Goal: Information Seeking & Learning: Learn about a topic

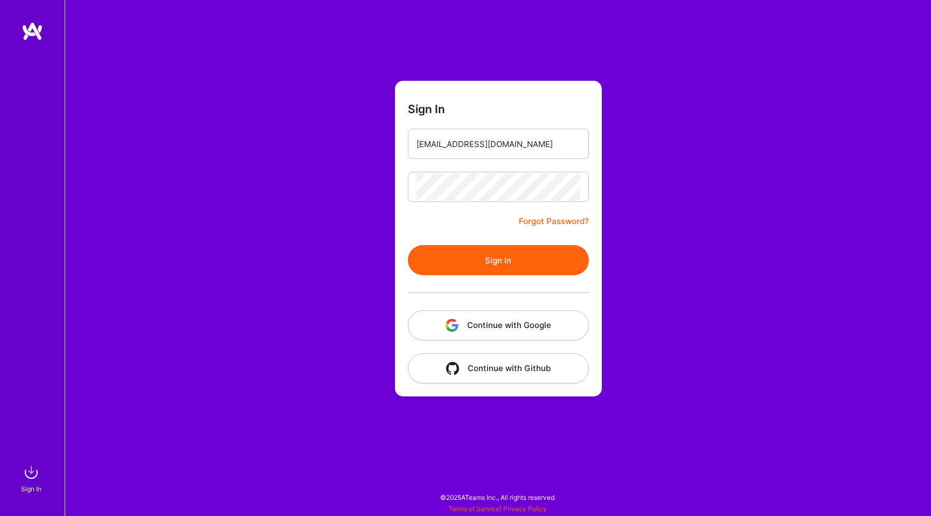
click at [395, 229] on form "Sign In [EMAIL_ADDRESS][DOMAIN_NAME] Forgot Password? Sign In Continue with Goo…" at bounding box center [498, 239] width 207 height 316
click at [454, 257] on button "Sign In" at bounding box center [498, 260] width 181 height 30
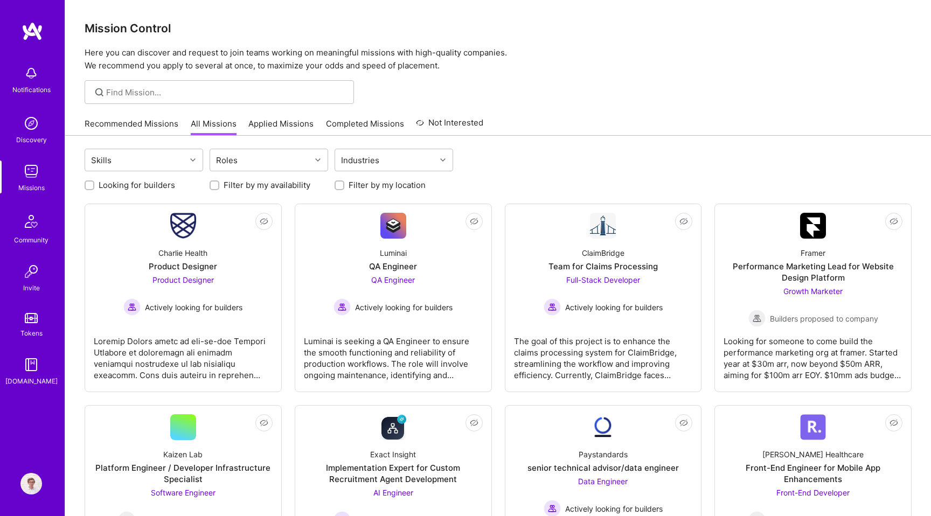
click at [150, 189] on label "Looking for builders" at bounding box center [137, 184] width 77 height 11
click at [94, 189] on input "Looking for builders" at bounding box center [91, 186] width 8 height 8
checkbox input "true"
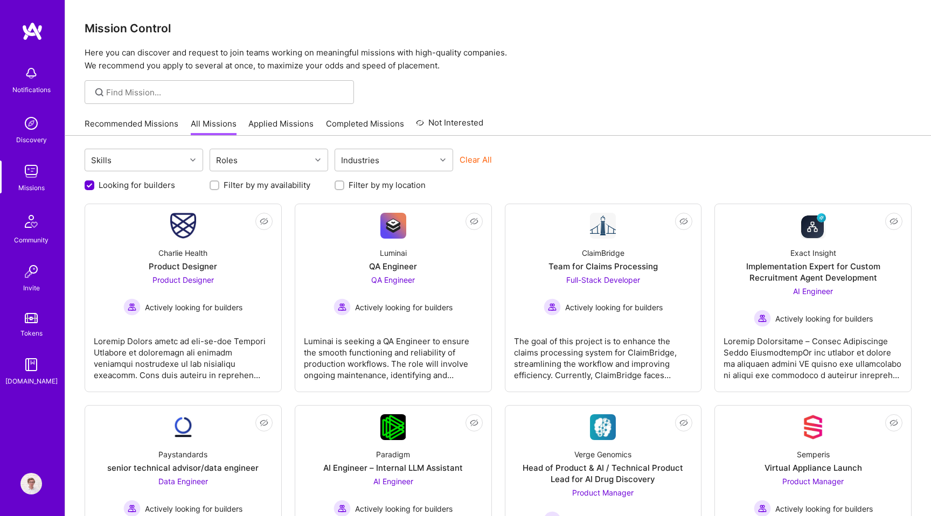
click at [365, 180] on label "Filter by my location" at bounding box center [387, 184] width 77 height 11
click at [344, 182] on input "Filter by my location" at bounding box center [341, 186] width 8 height 8
checkbox input "true"
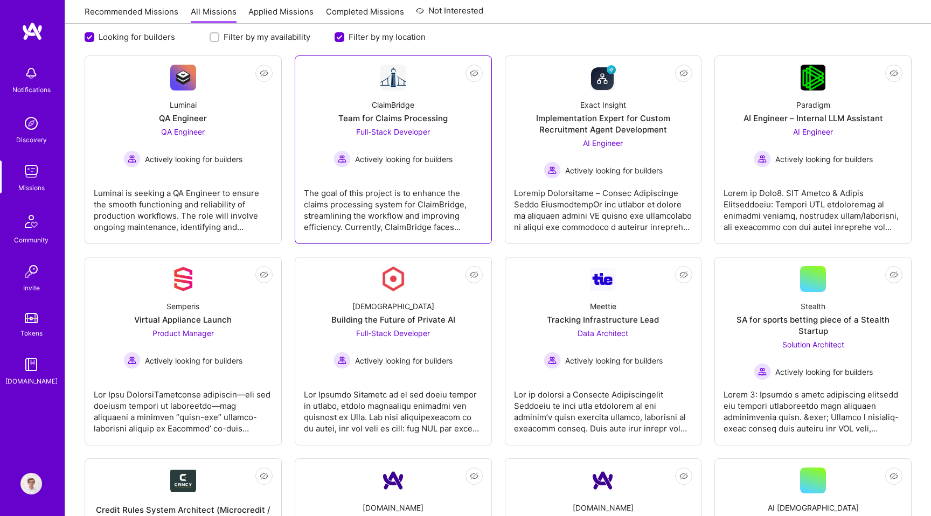
scroll to position [150, 0]
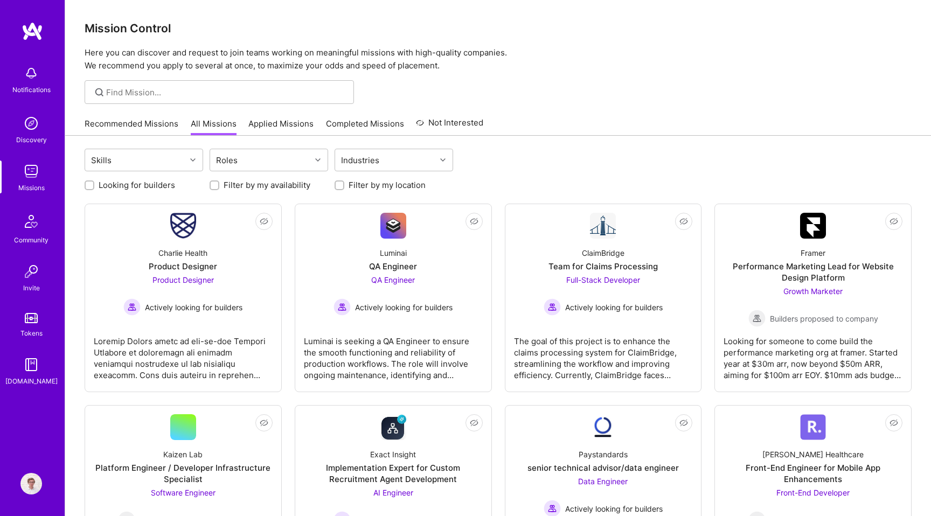
scroll to position [150, 0]
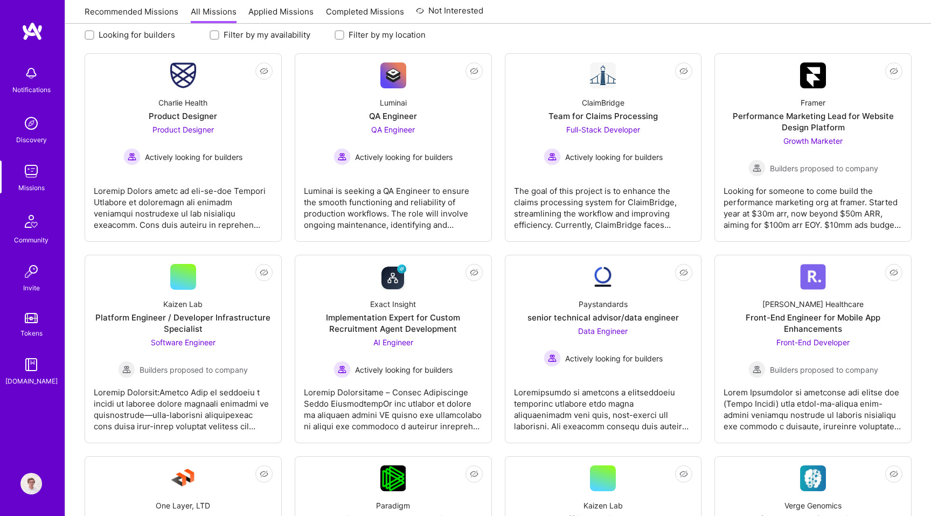
click at [157, 38] on label "Looking for builders" at bounding box center [137, 34] width 77 height 11
click at [94, 38] on input "Looking for builders" at bounding box center [91, 36] width 8 height 8
checkbox input "true"
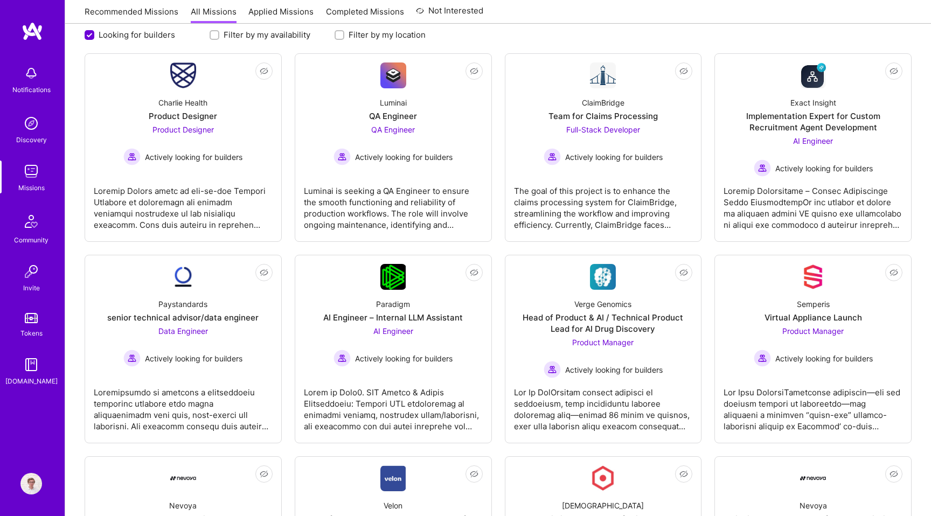
click at [366, 35] on label "Filter by my location" at bounding box center [387, 34] width 77 height 11
click at [344, 35] on input "Filter by my location" at bounding box center [341, 36] width 8 height 8
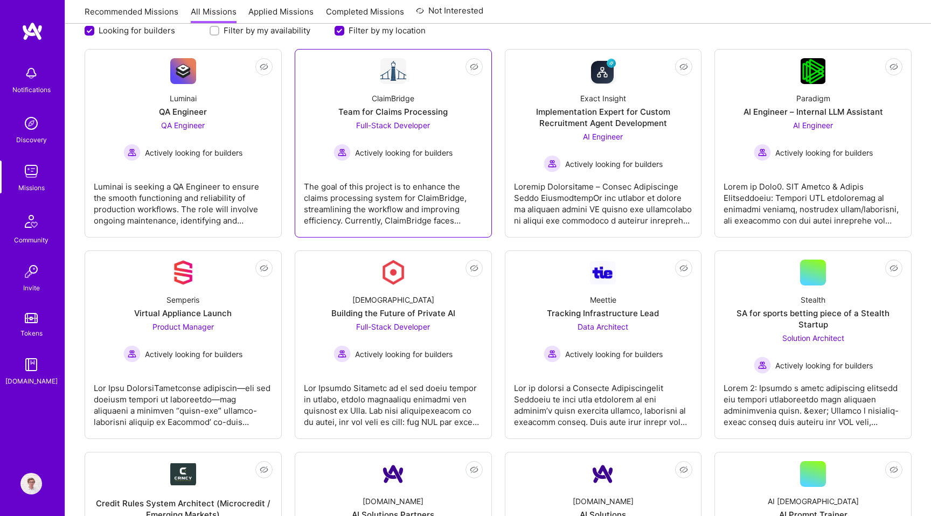
scroll to position [95, 0]
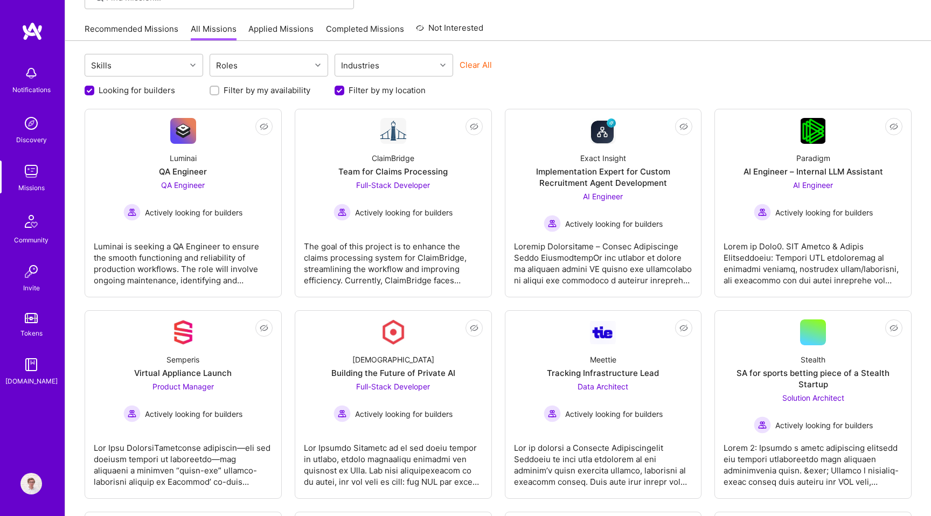
click at [408, 88] on label "Filter by my location" at bounding box center [387, 90] width 77 height 11
click at [345, 88] on input "Filter by my location" at bounding box center [341, 91] width 10 height 10
checkbox input "false"
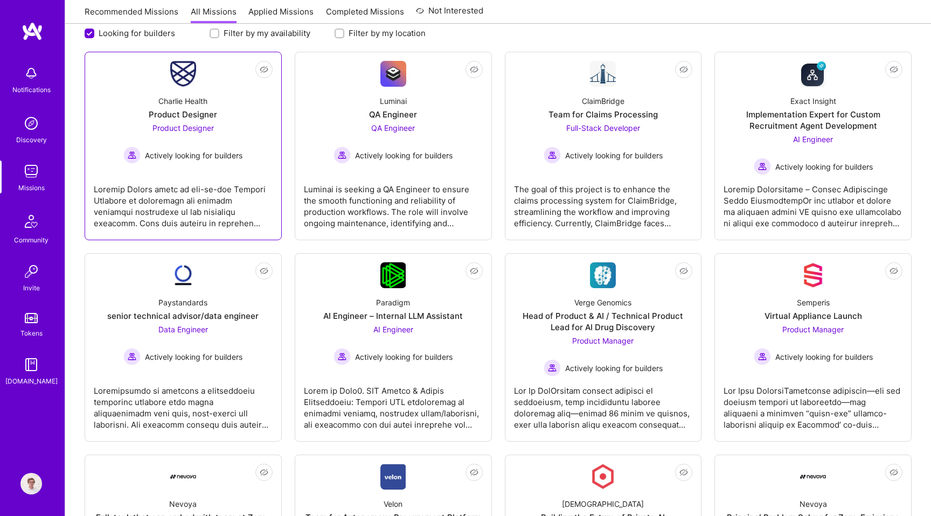
scroll to position [140, 0]
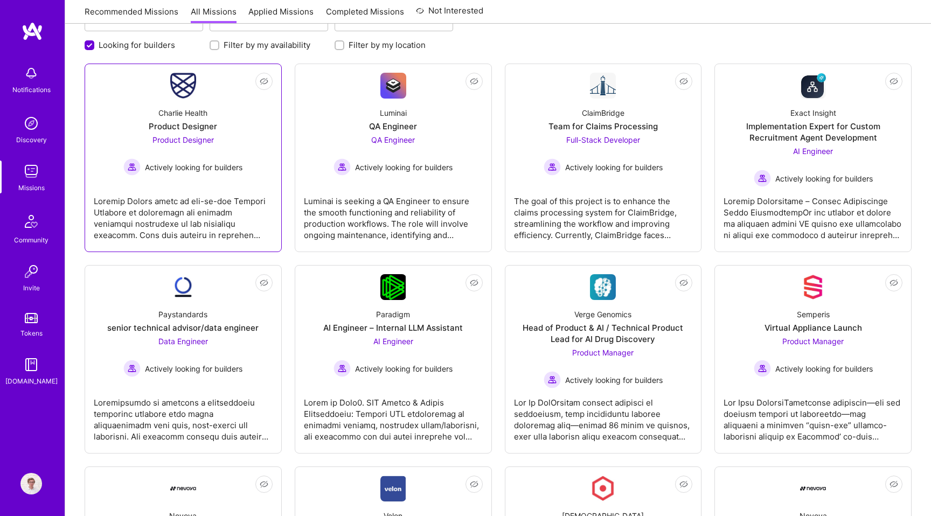
click at [224, 229] on div at bounding box center [183, 214] width 179 height 54
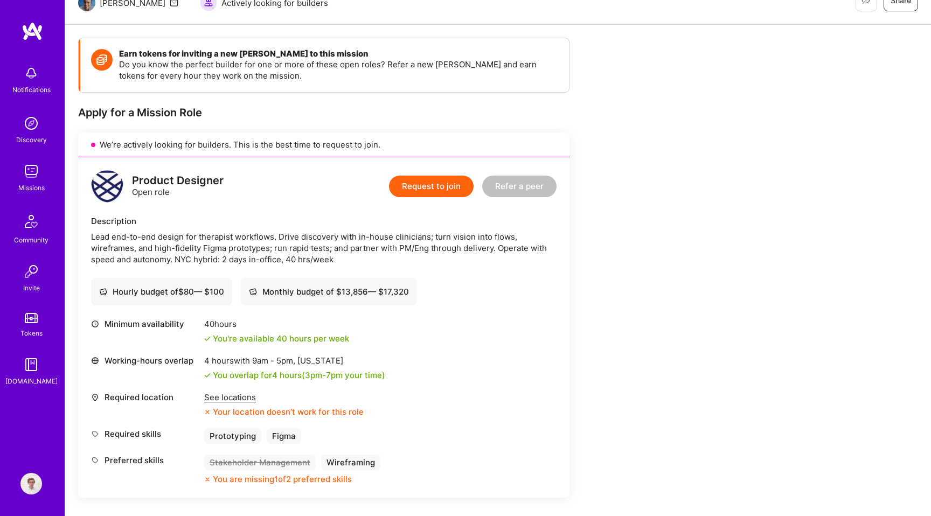
scroll to position [122, 0]
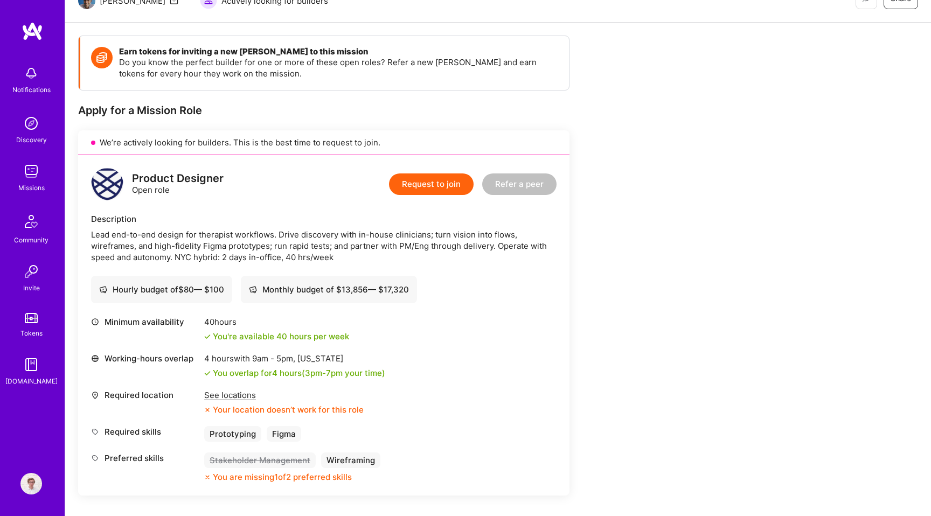
click at [243, 393] on div "See locations" at bounding box center [284, 395] width 160 height 11
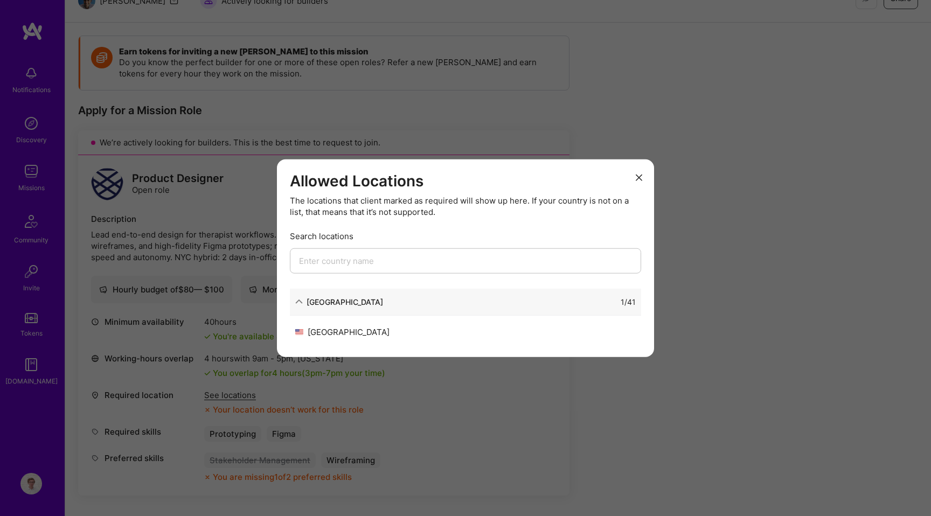
click at [244, 369] on div "Allowed Locations The locations that client marked as required will show up her…" at bounding box center [465, 258] width 931 height 516
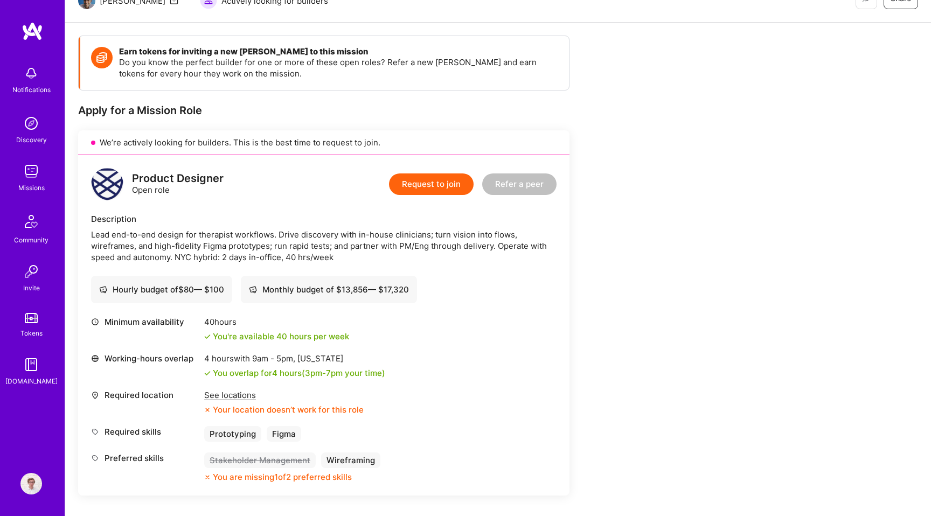
click at [272, 227] on div "Description Lead end-to-end design for therapist workflows. Drive discovery wit…" at bounding box center [324, 238] width 466 height 50
click at [272, 246] on div "Lead end-to-end design for therapist workflows. Drive discovery with in-house c…" at bounding box center [324, 246] width 466 height 34
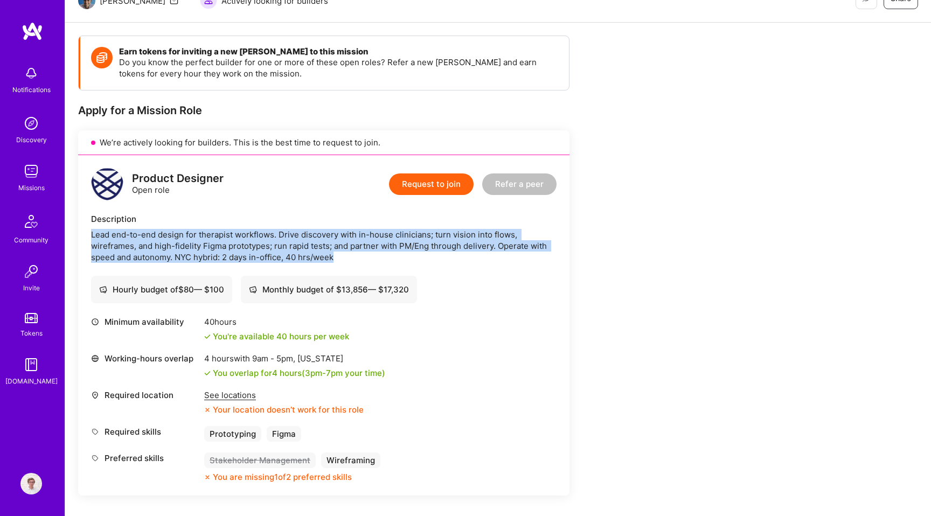
click at [272, 246] on div "Lead end-to-end design for therapist workflows. Drive discovery with in-house c…" at bounding box center [324, 246] width 466 height 34
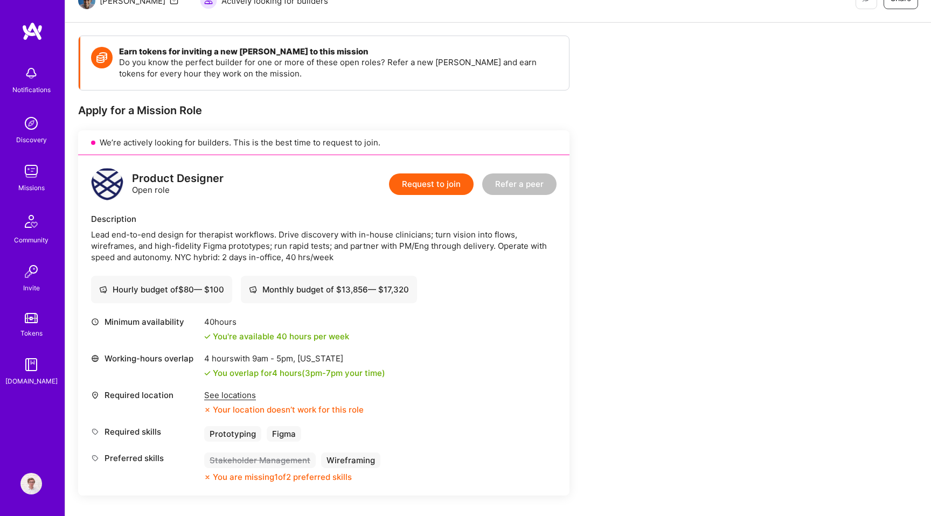
click at [272, 246] on div "Lead end-to-end design for therapist workflows. Drive discovery with in-house c…" at bounding box center [324, 246] width 466 height 34
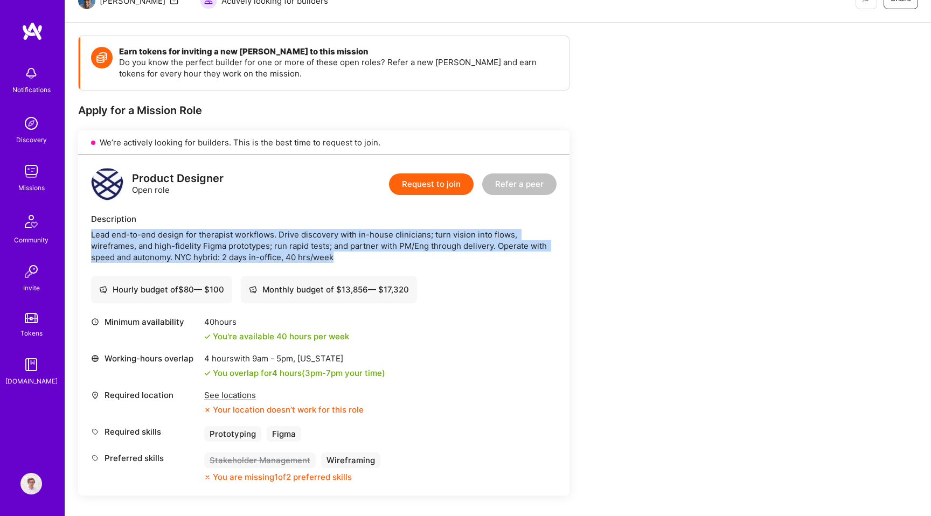
click at [296, 241] on div "Lead end-to-end design for therapist workflows. Drive discovery with in-house c…" at bounding box center [324, 246] width 466 height 34
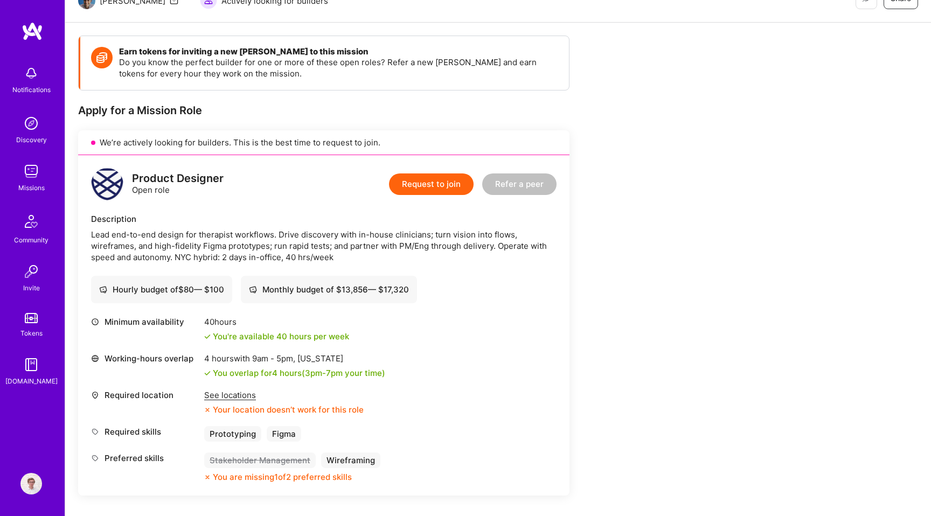
click at [296, 241] on div "Lead end-to-end design for therapist workflows. Drive discovery with in-house c…" at bounding box center [324, 246] width 466 height 34
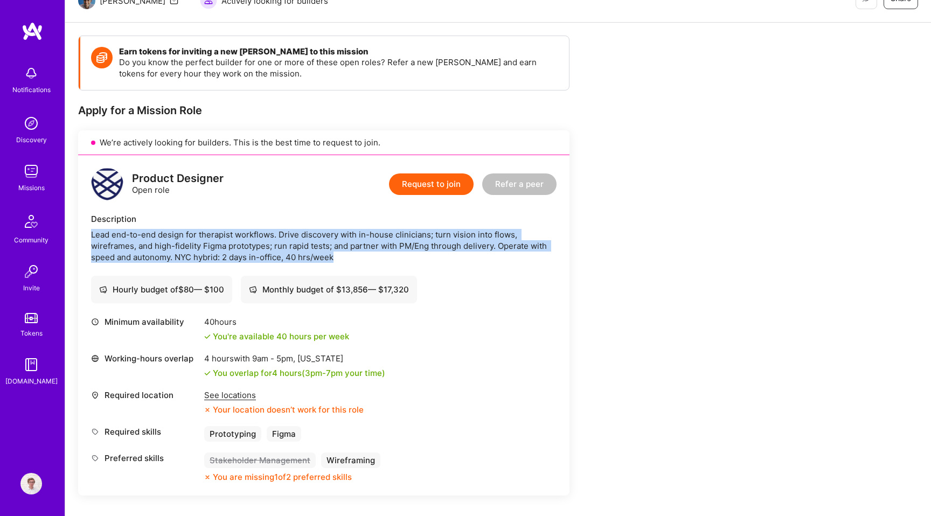
click at [323, 243] on div "Lead end-to-end design for therapist workflows. Drive discovery with in-house c…" at bounding box center [324, 246] width 466 height 34
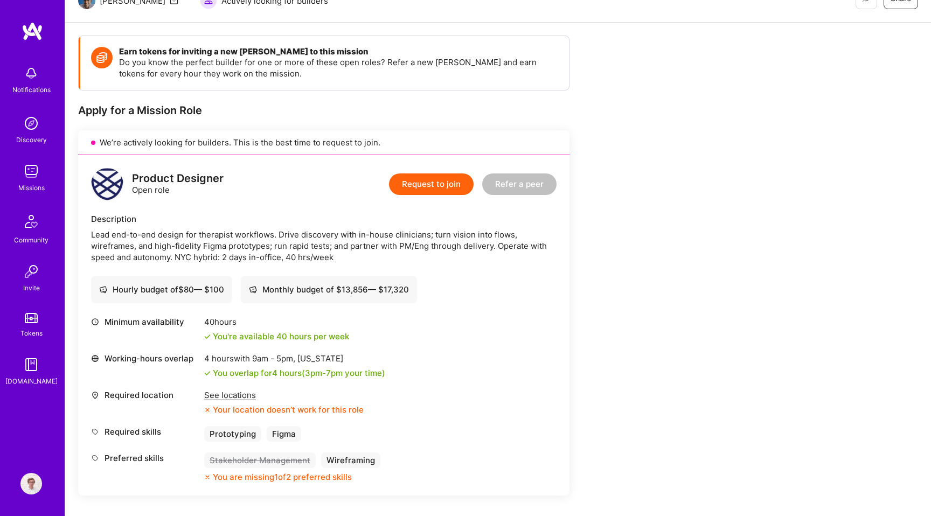
click at [323, 243] on div "Lead end-to-end design for therapist workflows. Drive discovery with in-house c…" at bounding box center [324, 246] width 466 height 34
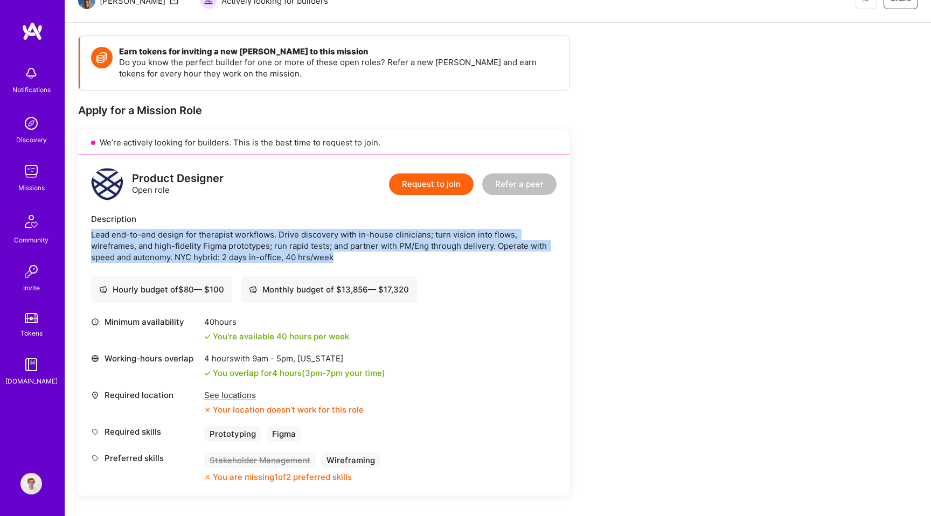
click at [337, 231] on div "Lead end-to-end design for therapist workflows. Drive discovery with in-house c…" at bounding box center [324, 246] width 466 height 34
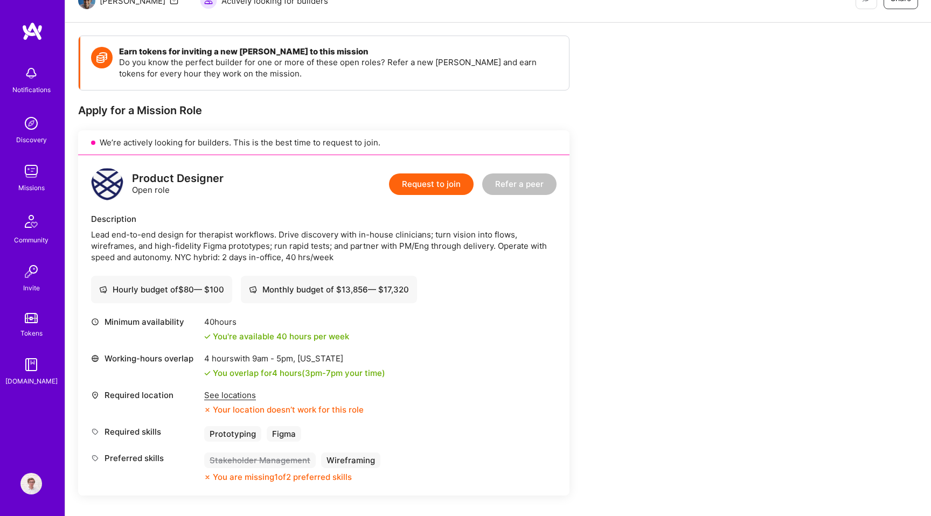
click at [337, 231] on div "Lead end-to-end design for therapist workflows. Drive discovery with in-house c…" at bounding box center [324, 246] width 466 height 34
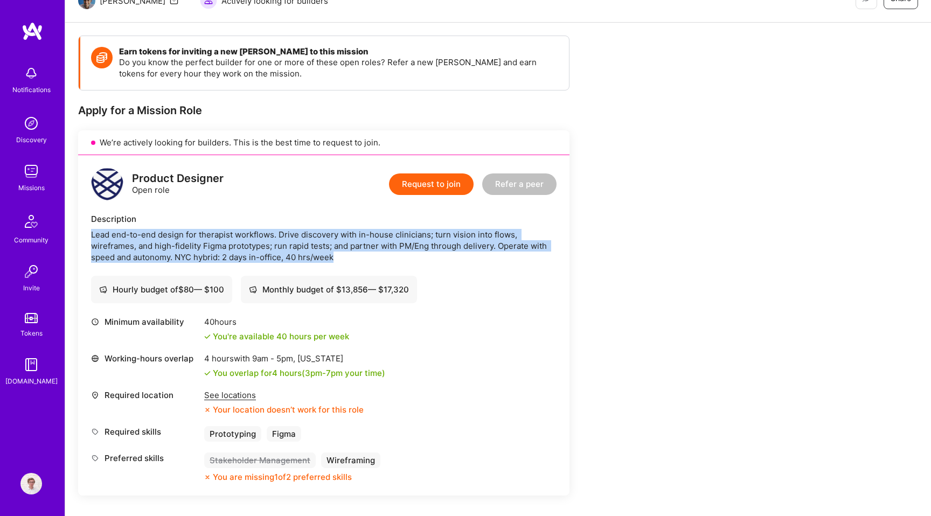
click at [337, 231] on div "Lead end-to-end design for therapist workflows. Drive discovery with in-house c…" at bounding box center [324, 246] width 466 height 34
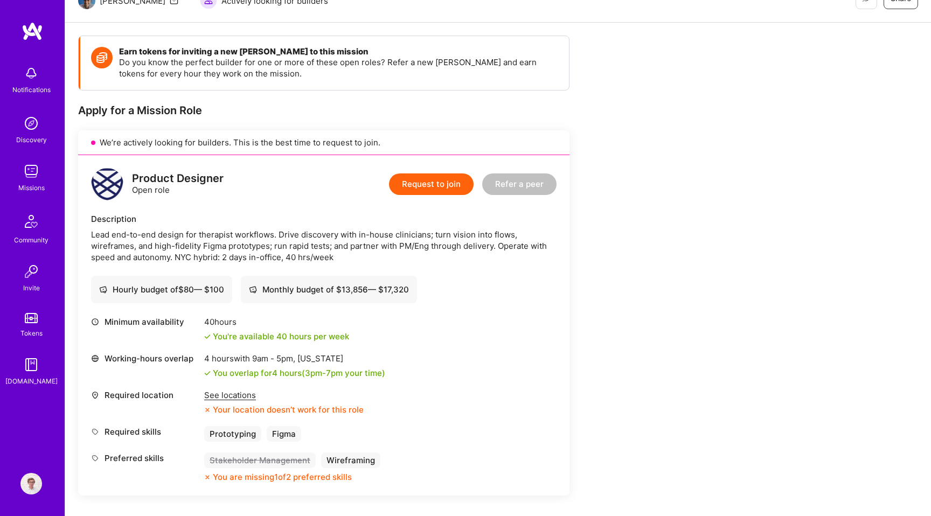
click at [337, 231] on div "Lead end-to-end design for therapist workflows. Drive discovery with in-house c…" at bounding box center [324, 246] width 466 height 34
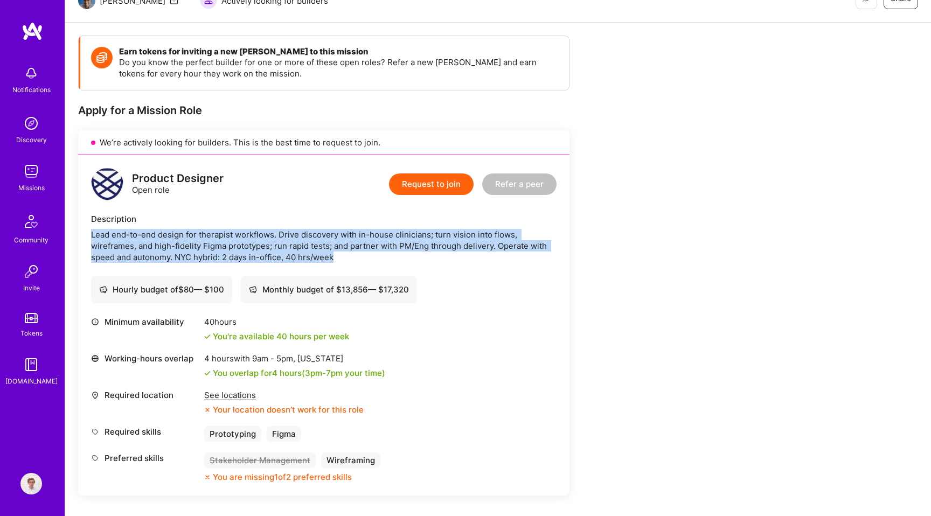
click at [290, 247] on div "Lead end-to-end design for therapist workflows. Drive discovery with in-house c…" at bounding box center [324, 246] width 466 height 34
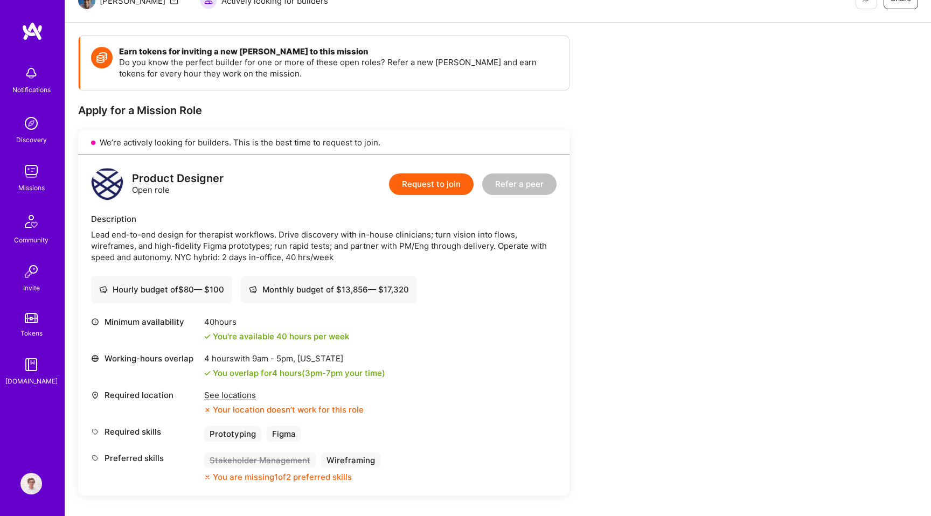
click at [290, 247] on div "Lead end-to-end design for therapist workflows. Drive discovery with in-house c…" at bounding box center [324, 246] width 466 height 34
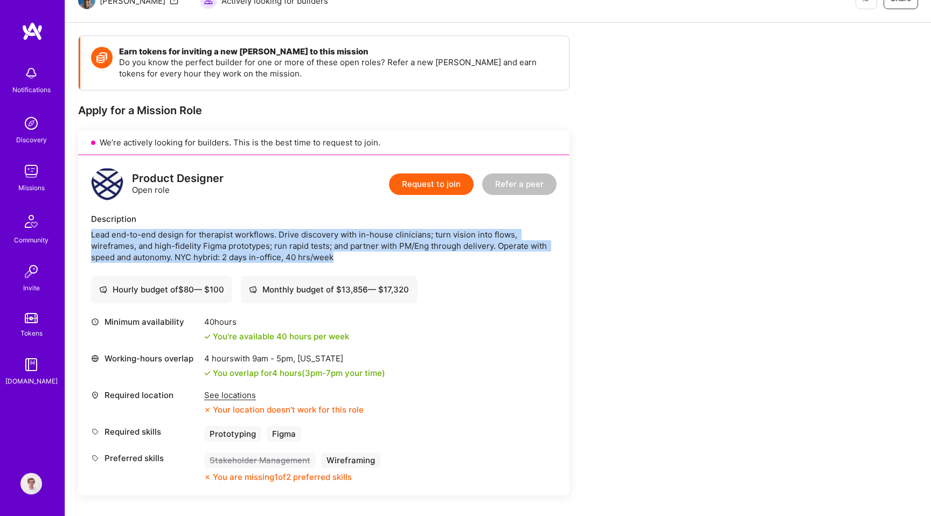
click at [316, 250] on div "Lead end-to-end design for therapist workflows. Drive discovery with in-house c…" at bounding box center [324, 246] width 466 height 34
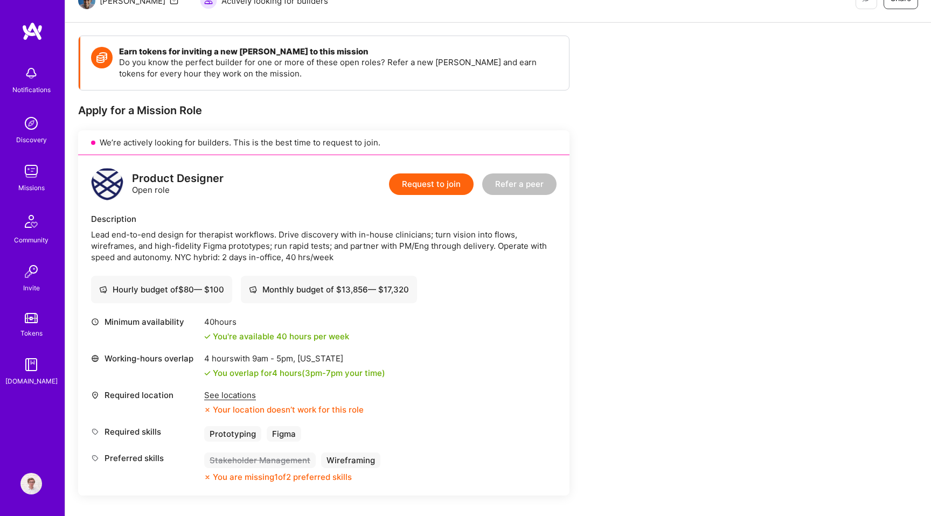
click at [316, 250] on div "Lead end-to-end design for therapist workflows. Drive discovery with in-house c…" at bounding box center [324, 246] width 466 height 34
click at [278, 238] on div "Lead end-to-end design for therapist workflows. Drive discovery with in-house c…" at bounding box center [324, 246] width 466 height 34
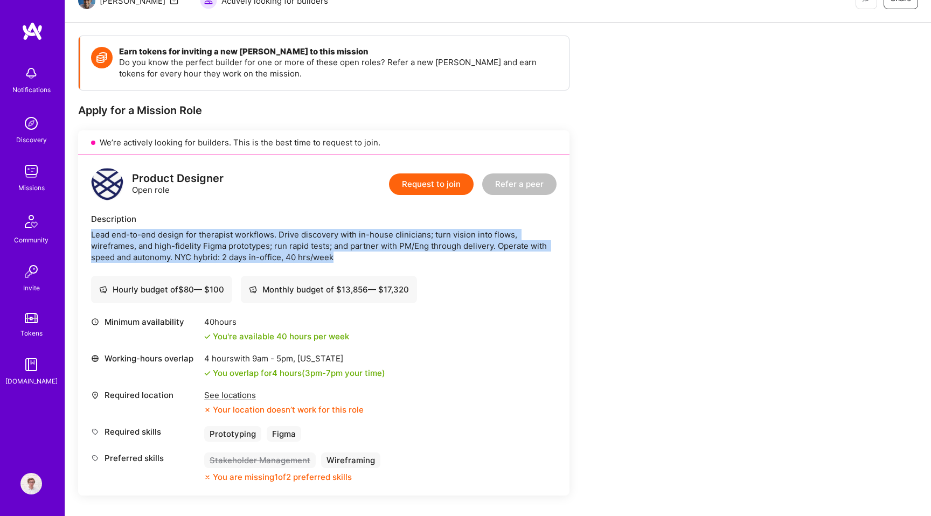
click at [281, 258] on div "Lead end-to-end design for therapist workflows. Drive discovery with in-house c…" at bounding box center [324, 246] width 466 height 34
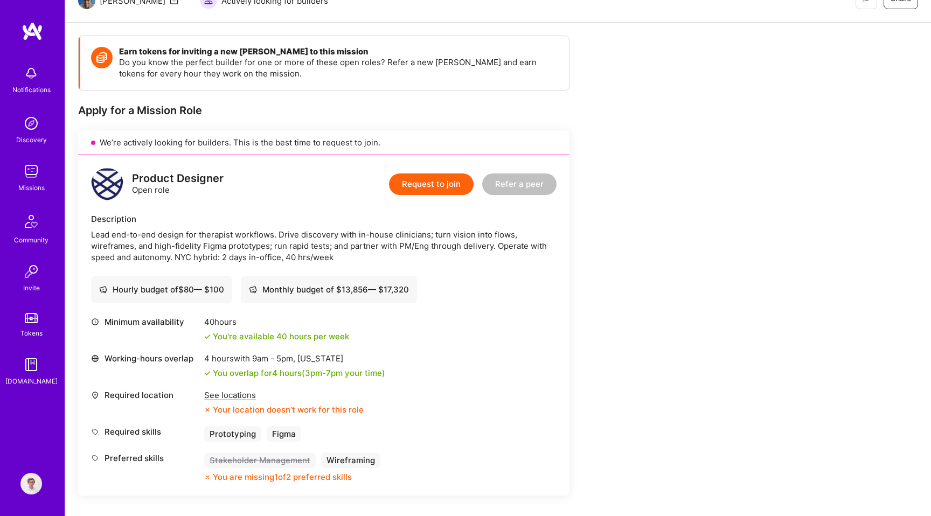
click at [281, 258] on div "Lead end-to-end design for therapist workflows. Drive discovery with in-house c…" at bounding box center [324, 246] width 466 height 34
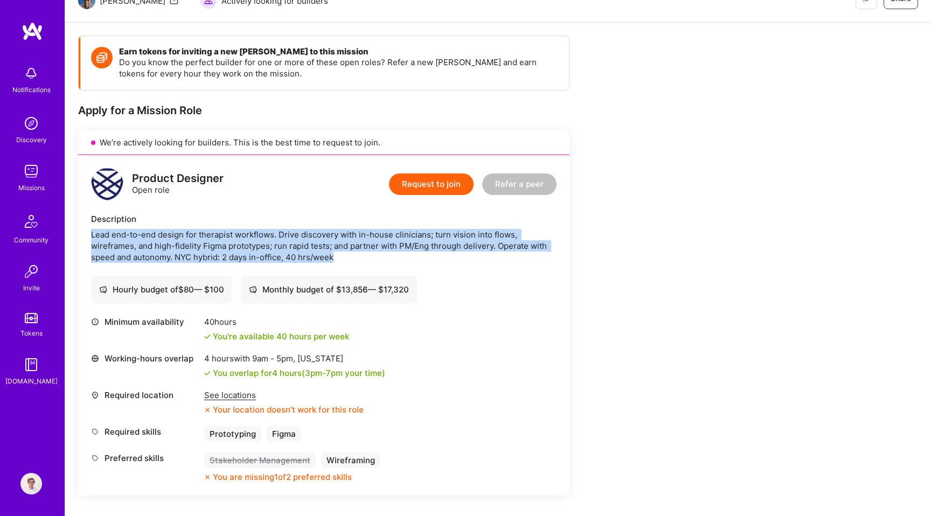
click at [303, 258] on div "Lead end-to-end design for therapist workflows. Drive discovery with in-house c…" at bounding box center [324, 246] width 466 height 34
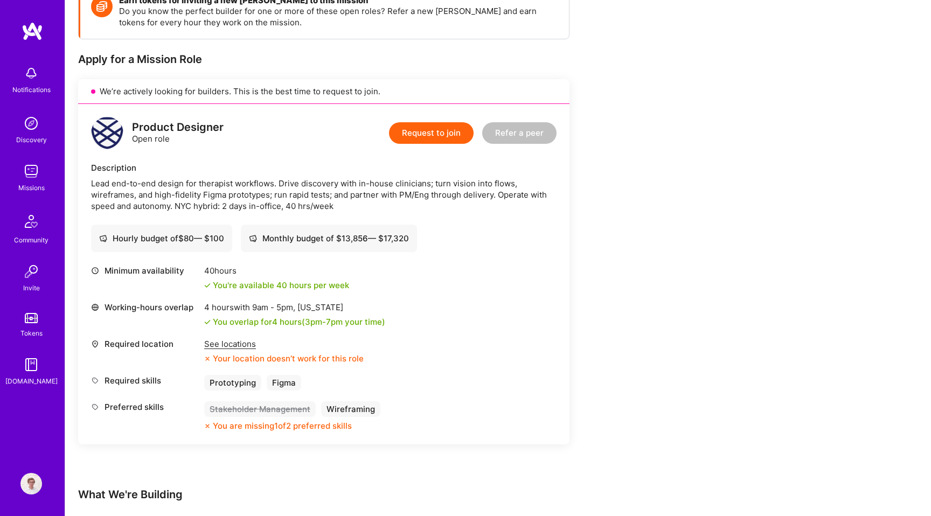
scroll to position [177, 0]
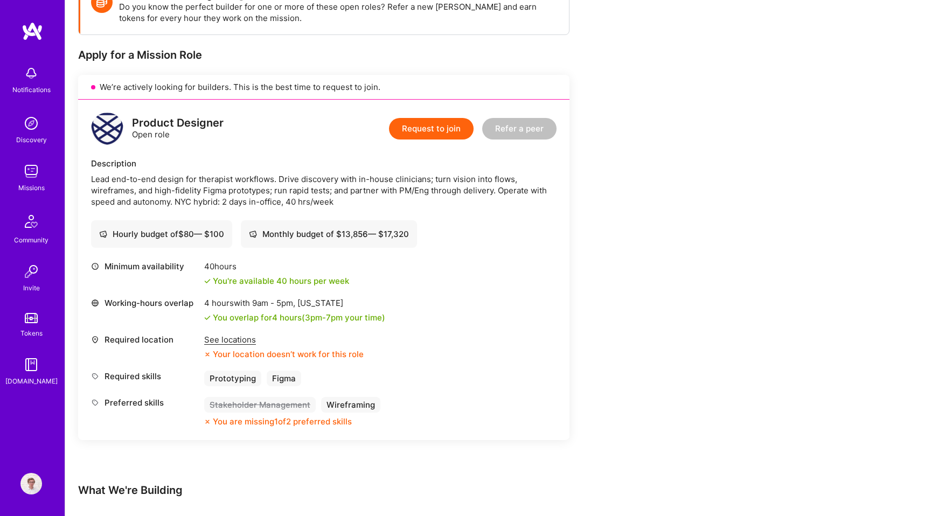
click at [677, 313] on div "Earn tokens for inviting a new A.Teamer to this mission Do you know the perfect…" at bounding box center [401, 388] width 647 height 817
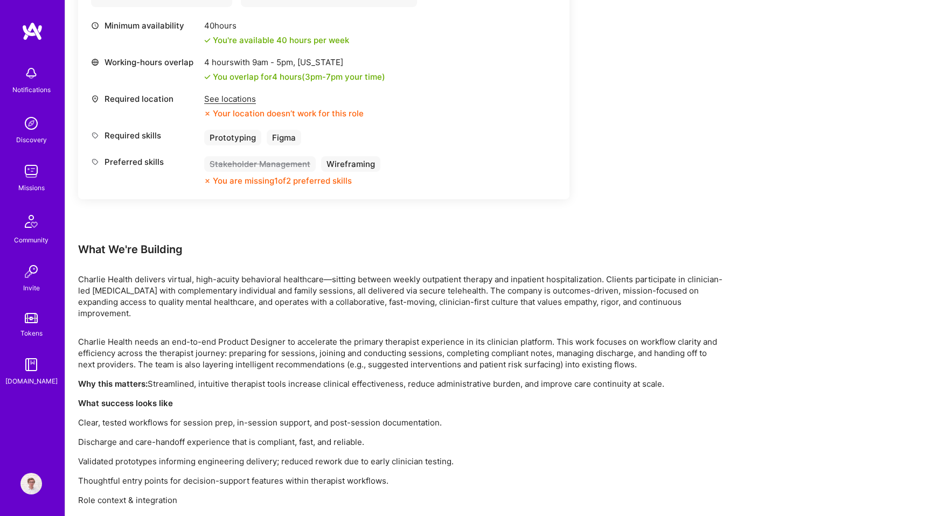
scroll to position [492, 0]
